Goal: Information Seeking & Learning: Understand process/instructions

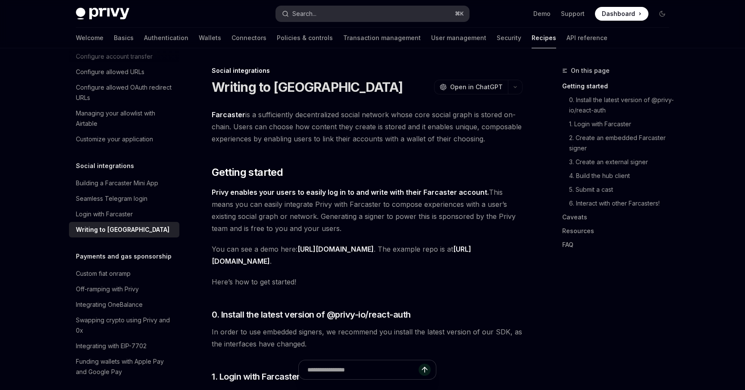
click at [344, 6] on button "Search... ⌘ K" at bounding box center [372, 14] width 193 height 16
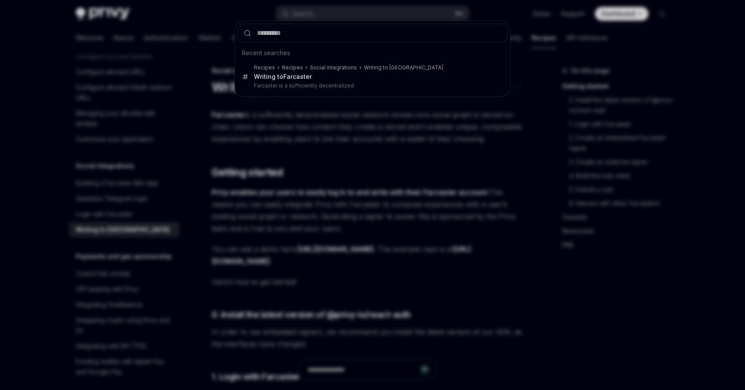
click at [335, 177] on div "Recent searches Recipes Recipes Social integrations Writing to Farcaster Writin…" at bounding box center [372, 195] width 745 height 390
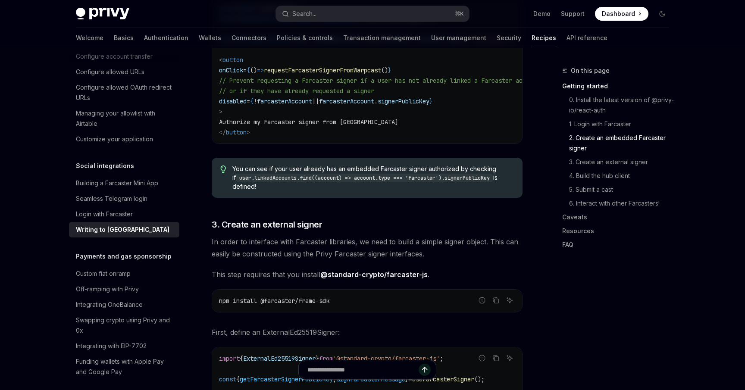
scroll to position [595, 0]
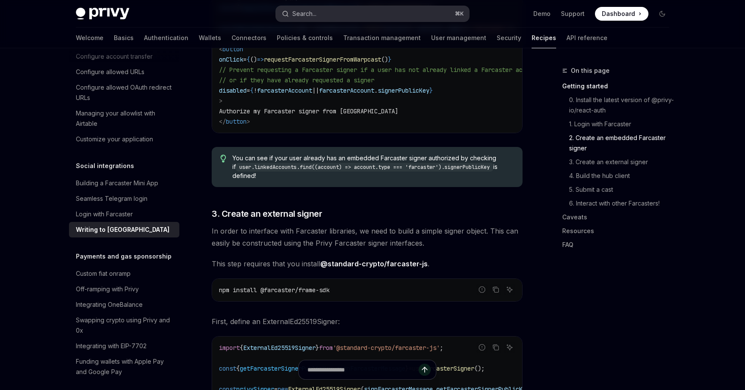
click at [316, 14] on div "Search..." at bounding box center [304, 14] width 24 height 10
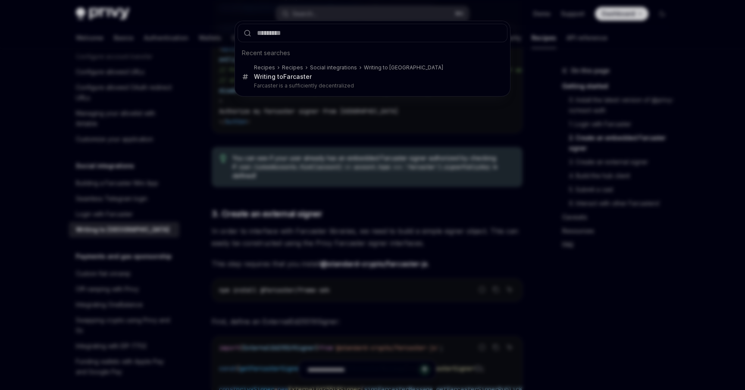
click at [339, 219] on div "Recent searches Recipes Recipes Social integrations Writing to Farcaster Writin…" at bounding box center [372, 195] width 745 height 390
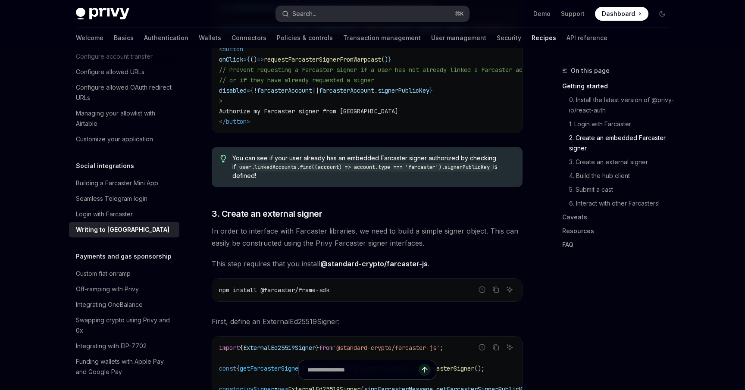
click at [335, 12] on button "Search... ⌘ K" at bounding box center [372, 14] width 193 height 16
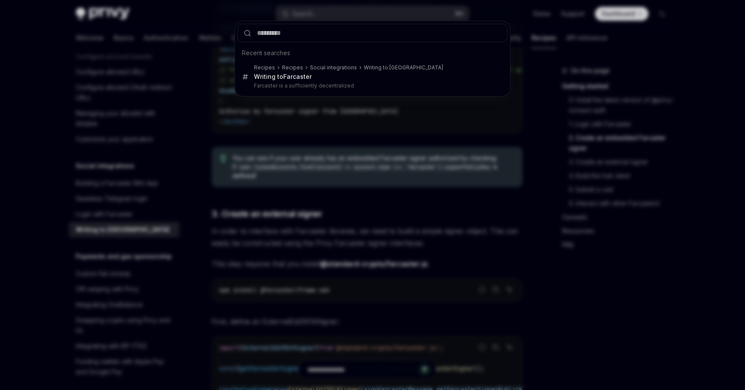
click at [349, 211] on div "Recent searches Recipes Recipes Social integrations Writing to Farcaster Writin…" at bounding box center [372, 195] width 745 height 390
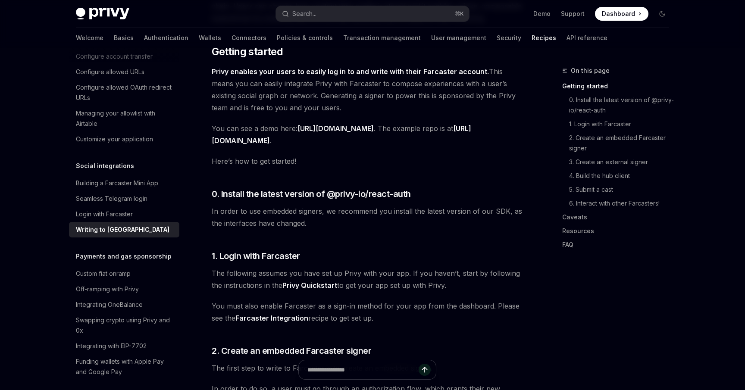
scroll to position [0, 0]
